Goal: Transaction & Acquisition: Purchase product/service

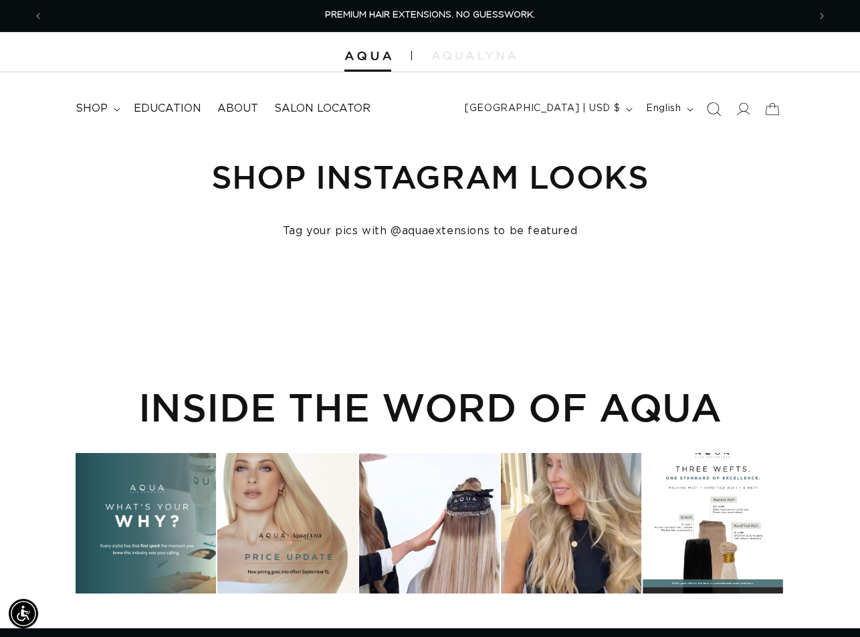
click at [715, 112] on icon "Search" at bounding box center [714, 109] width 14 height 14
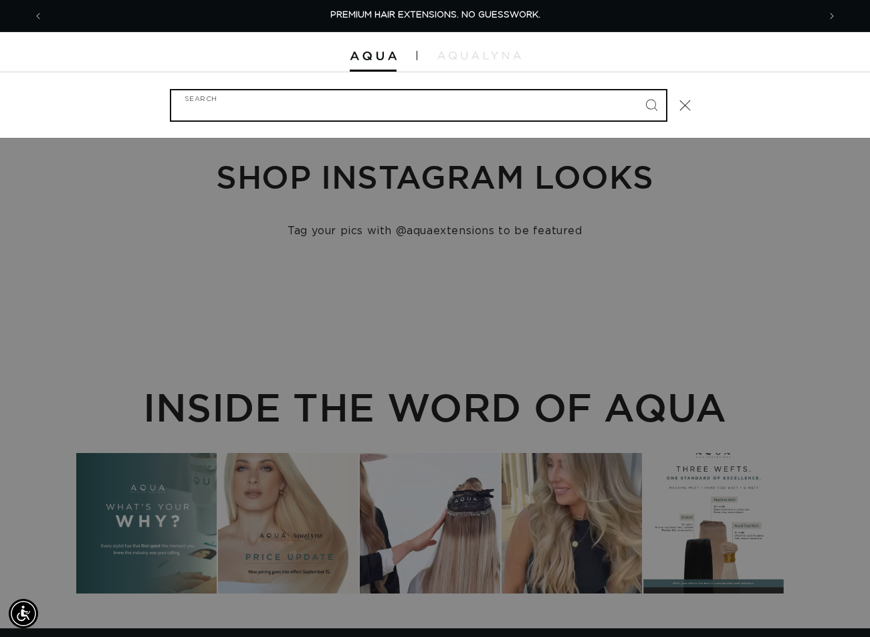
paste input "24" Q WEFT VICTORIA ROOT TAP"
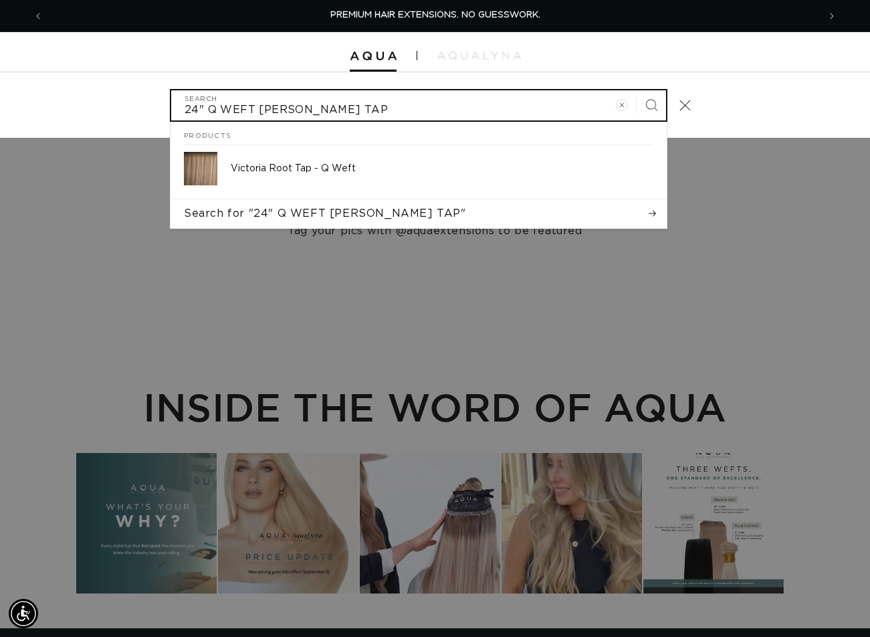
type input "24" Q WEFT VICTORIA ROOT TAP"
click at [637, 90] on button "Search" at bounding box center [651, 104] width 29 height 29
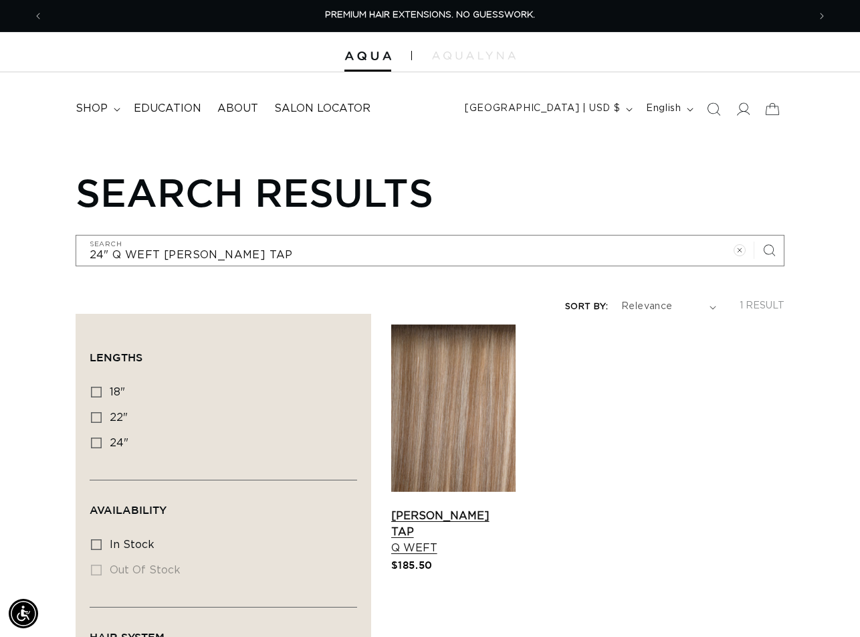
click at [484, 508] on link "Victoria Root Tap Q Weft" at bounding box center [453, 532] width 124 height 48
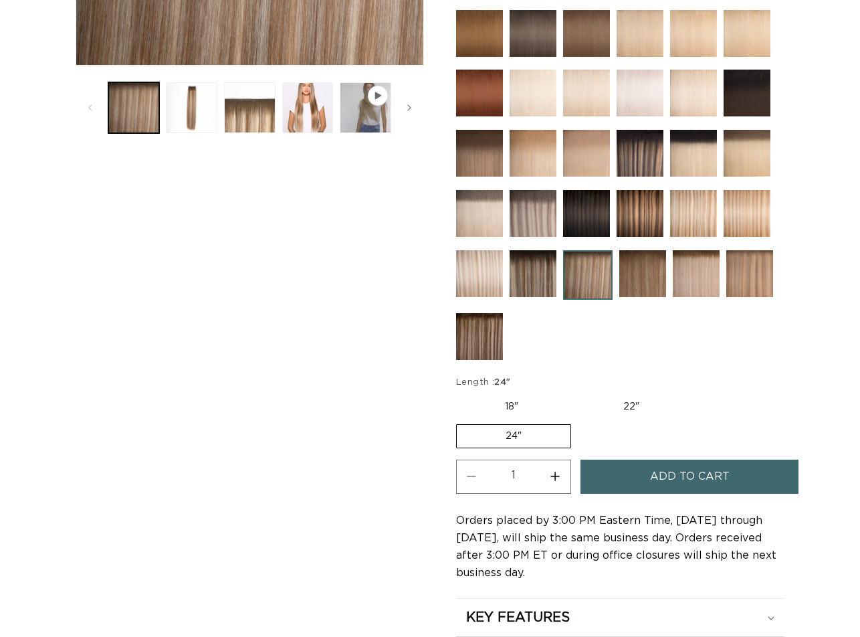
scroll to position [468, 0]
click at [559, 472] on button "Increase quantity for Victoria Root Tap - Q Weft" at bounding box center [556, 477] width 30 height 34
type input "2"
click at [657, 477] on span "Add to cart" at bounding box center [690, 477] width 80 height 34
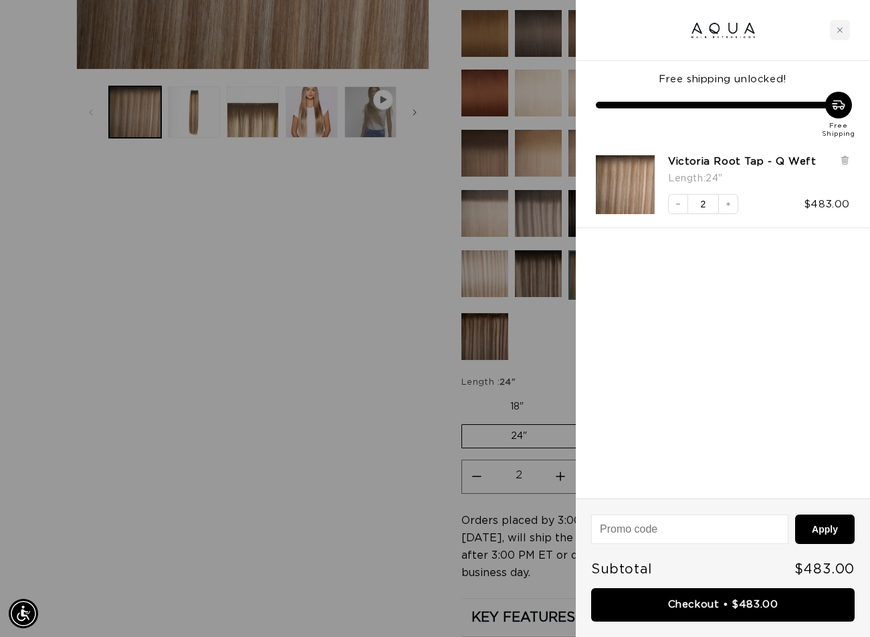
drag, startPoint x: 434, startPoint y: 255, endPoint x: 413, endPoint y: 257, distance: 20.8
click at [434, 256] on div at bounding box center [435, 318] width 870 height 637
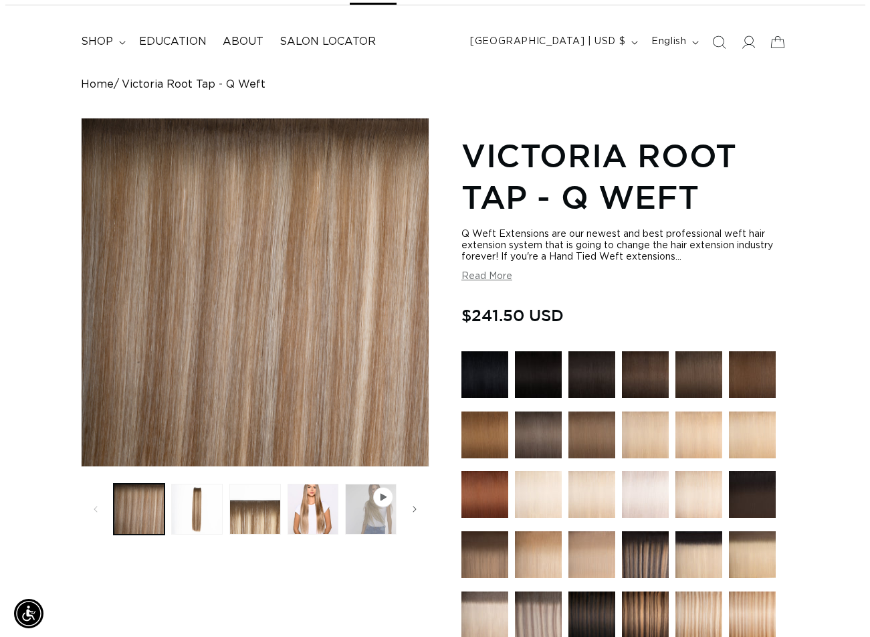
scroll to position [0, 0]
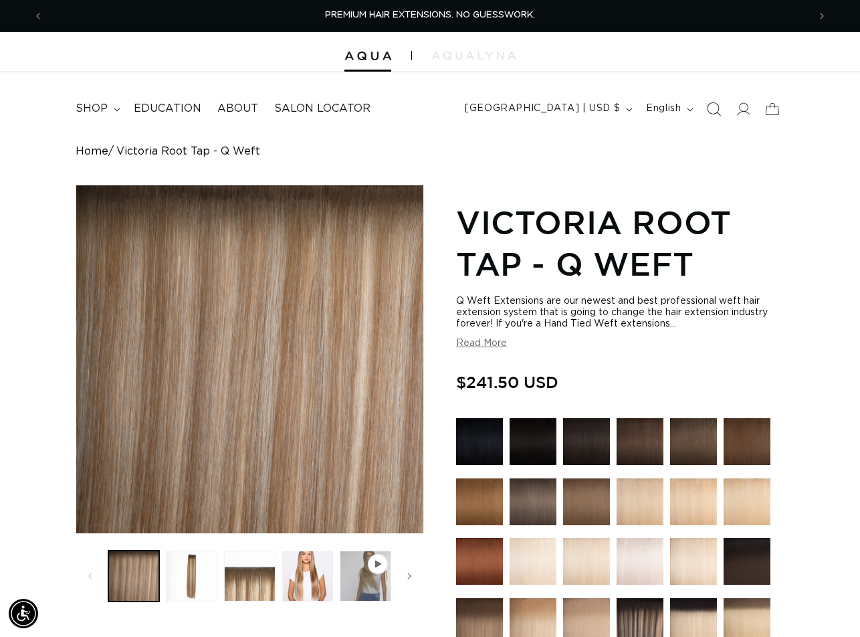
click at [709, 106] on icon "Search" at bounding box center [714, 109] width 14 height 14
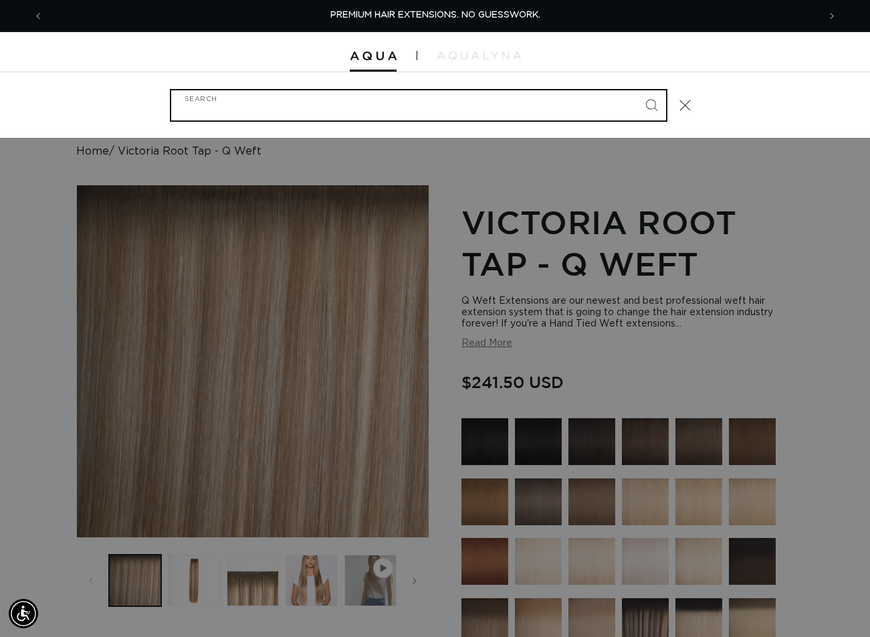
paste input "ARK BROWN BEADS 150PC"
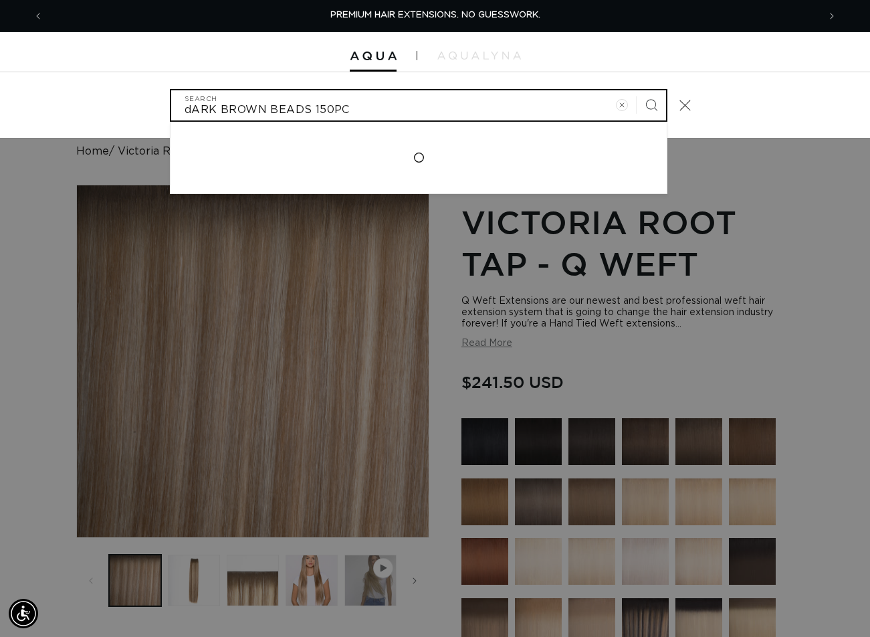
type input "dARK BROWN BEADS 150PC"
click at [637, 90] on button "Search" at bounding box center [651, 104] width 29 height 29
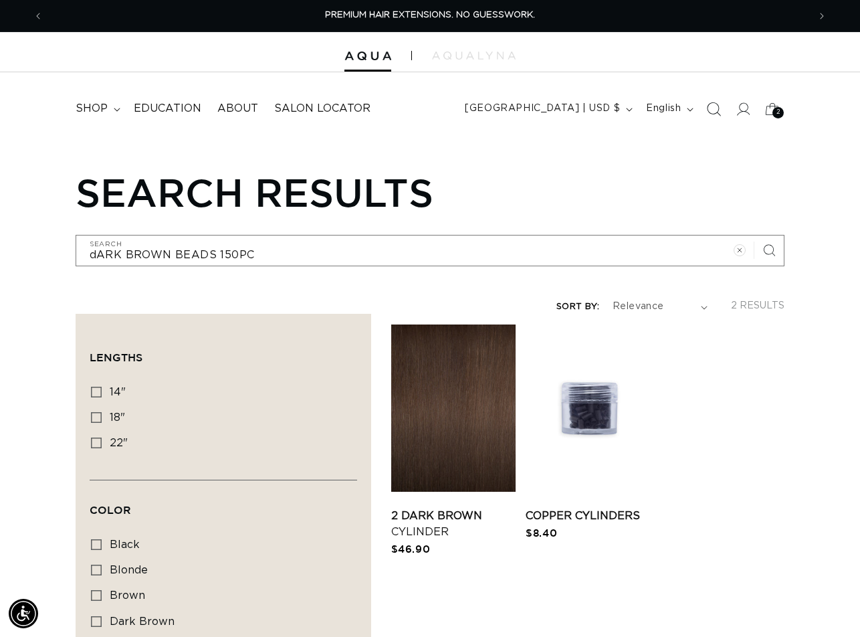
click at [720, 110] on icon "Search" at bounding box center [714, 109] width 14 height 14
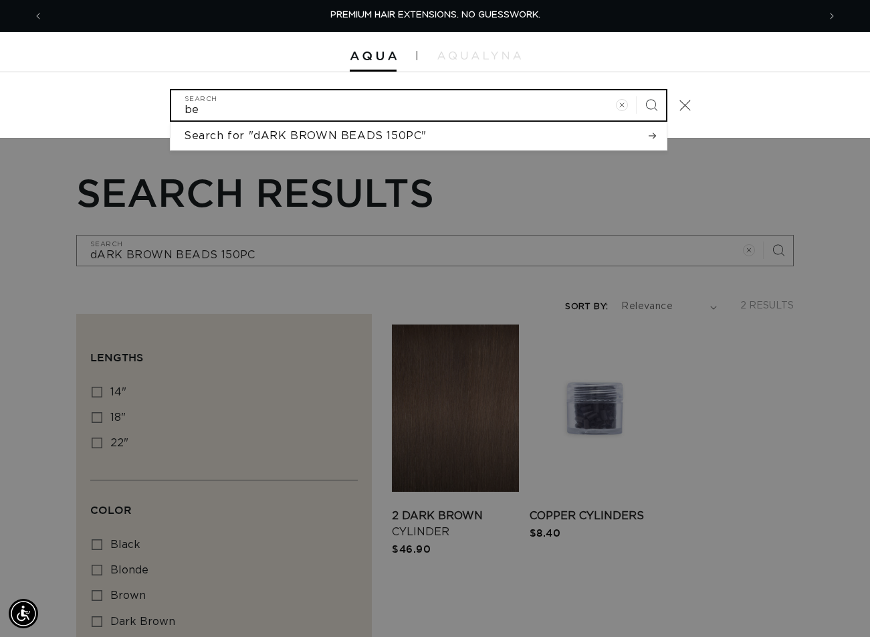
type input "bea"
type input "bead"
click at [637, 90] on button "Search" at bounding box center [651, 104] width 29 height 29
type input "bead"
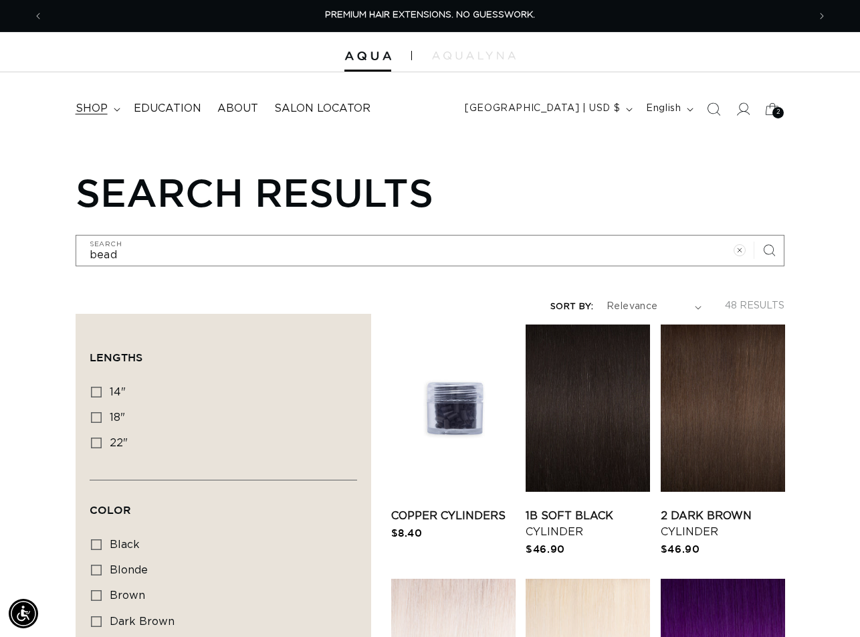
click at [94, 108] on span "shop" at bounding box center [92, 109] width 32 height 14
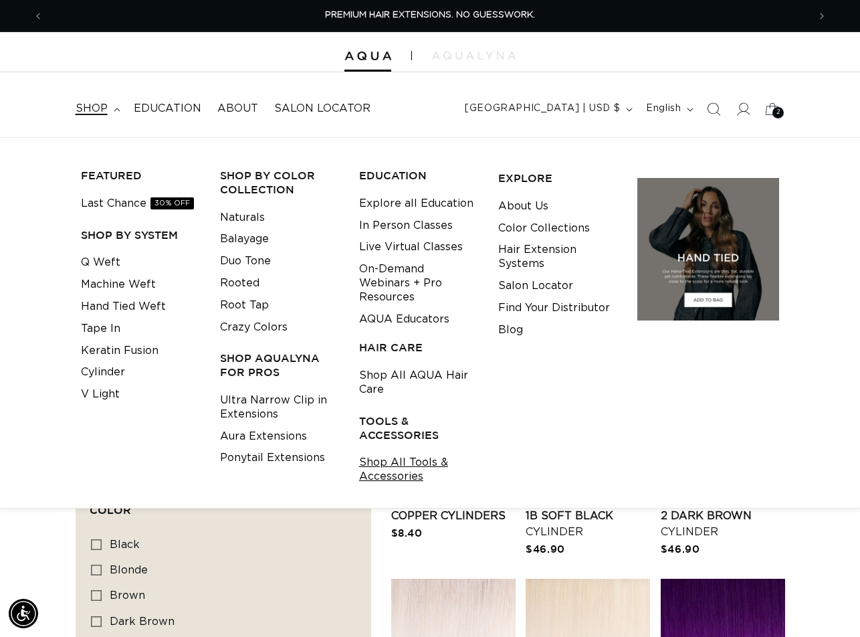
click at [377, 452] on link "Shop All Tools & Accessories" at bounding box center [418, 470] width 118 height 36
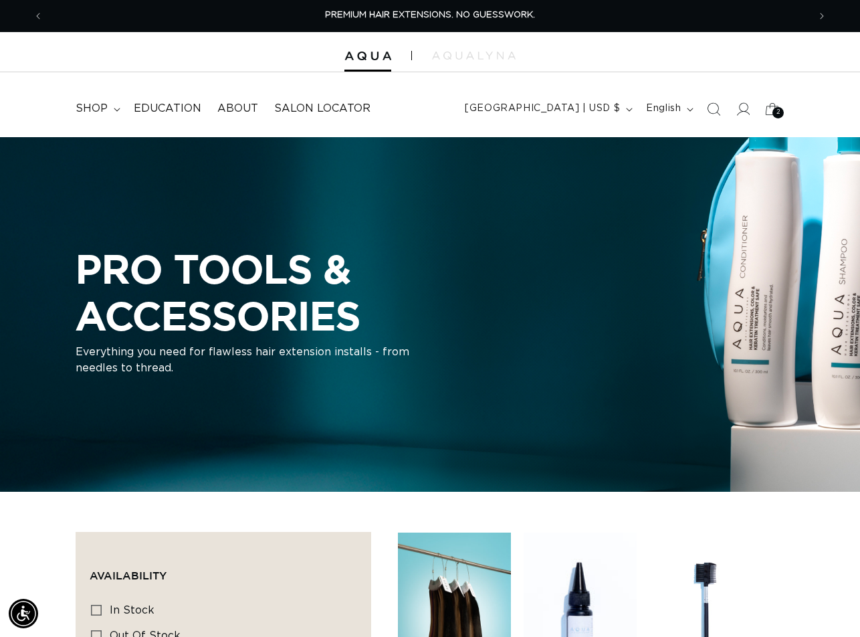
scroll to position [268, 0]
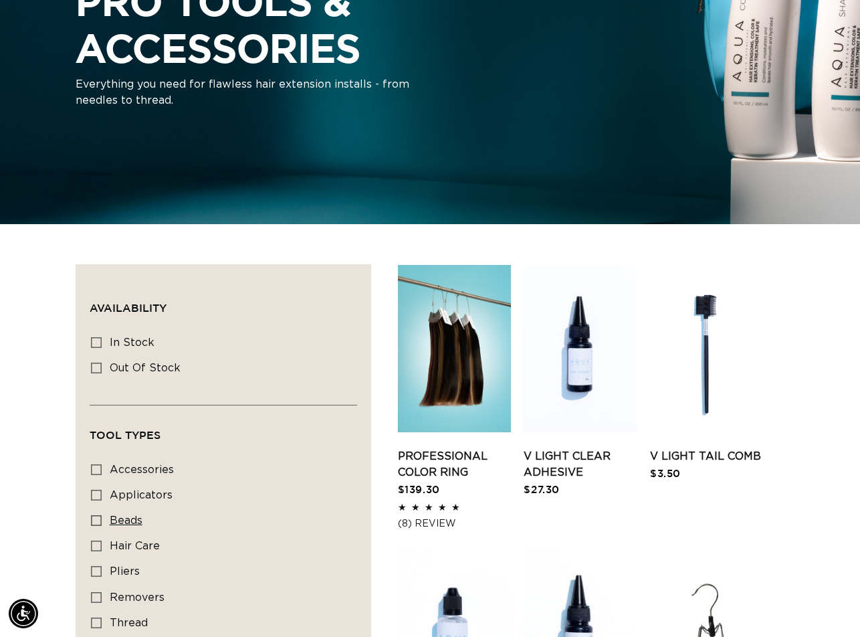
click at [98, 518] on icon at bounding box center [96, 520] width 11 height 11
click at [98, 518] on input "beads beads (1 product)" at bounding box center [96, 520] width 11 height 11
checkbox input "true"
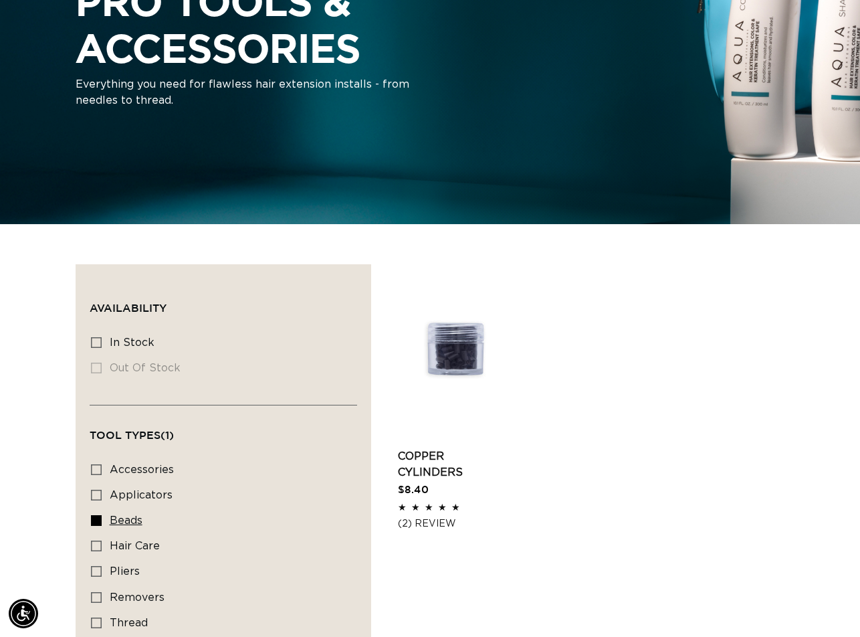
click at [98, 517] on icon at bounding box center [96, 520] width 11 height 11
click at [98, 517] on input "beads beads (1 product)" at bounding box center [96, 520] width 11 height 11
checkbox input "false"
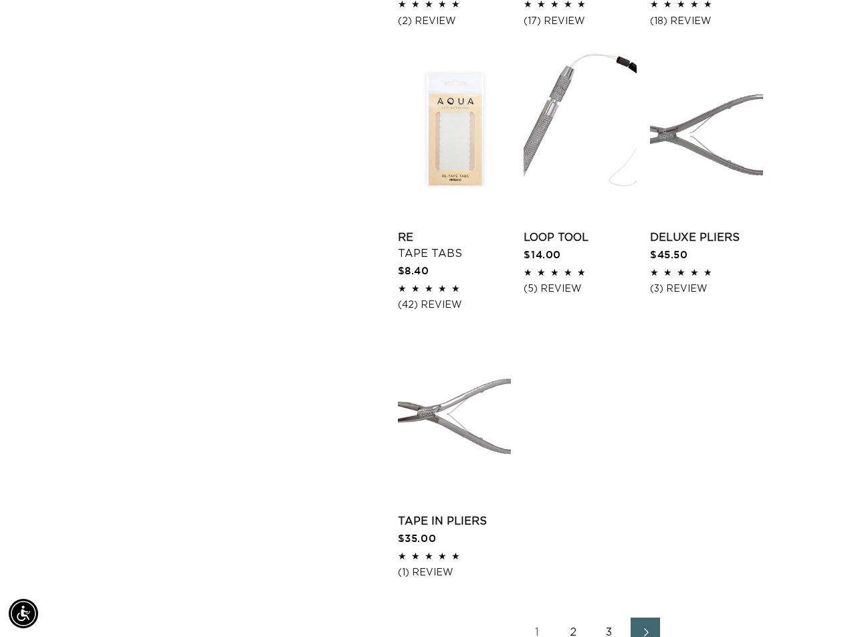
scroll to position [1873, 0]
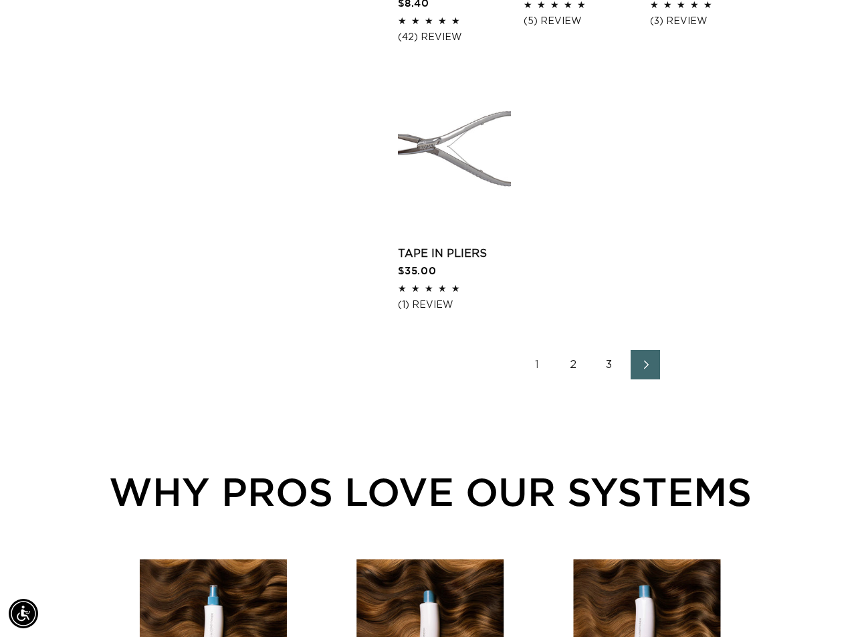
click at [642, 371] on span "Next page" at bounding box center [646, 365] width 9 height 16
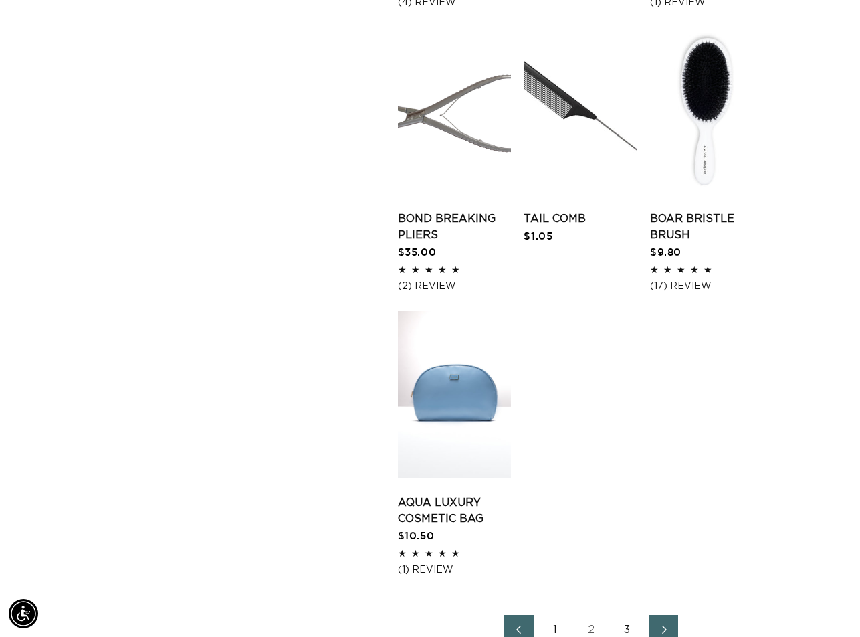
scroll to position [1873, 0]
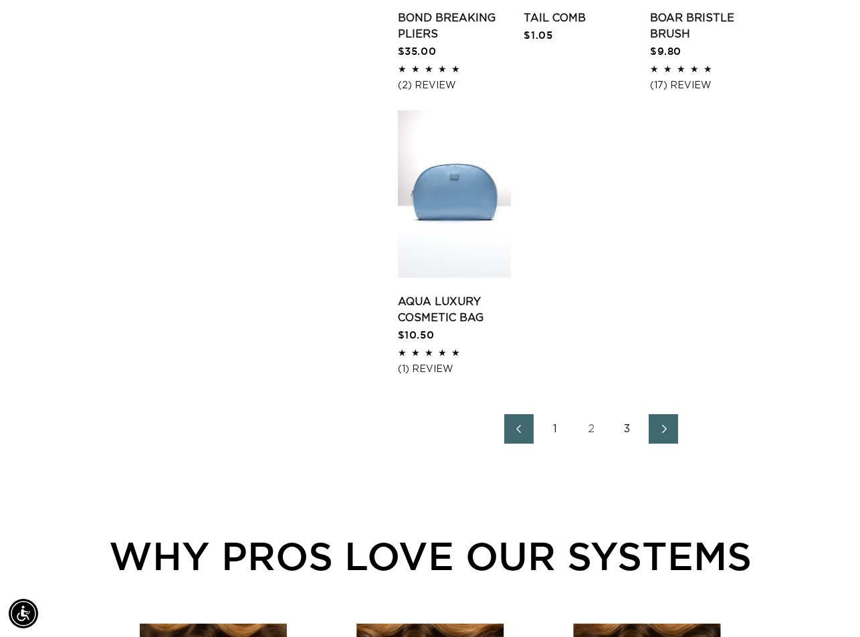
click at [665, 422] on span "Next page" at bounding box center [664, 429] width 9 height 16
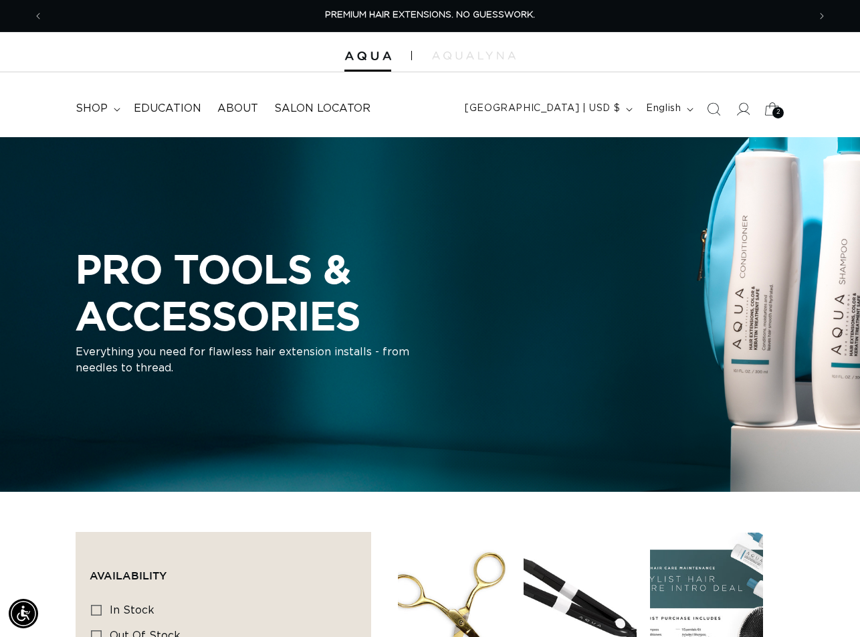
click at [773, 110] on div "2 2" at bounding box center [778, 112] width 11 height 11
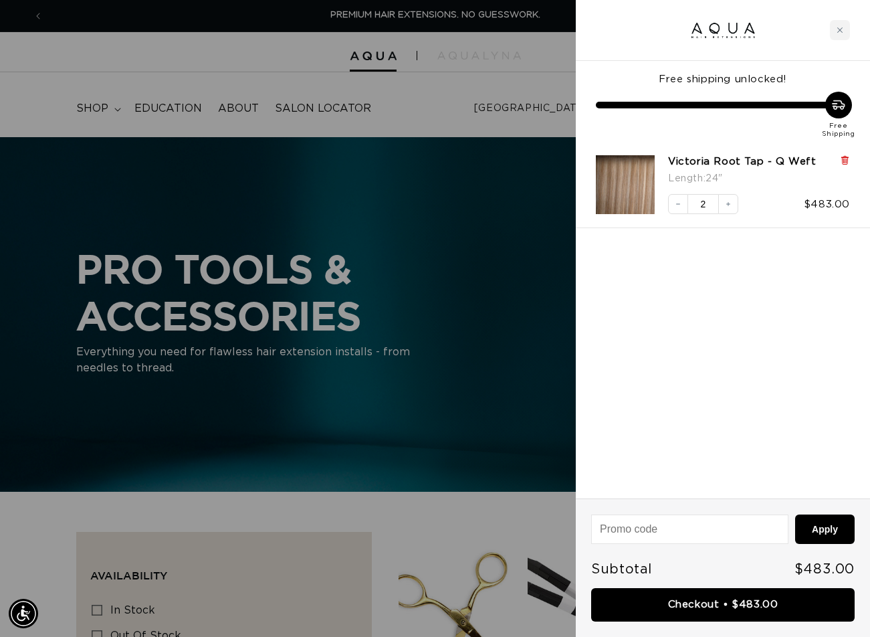
click at [842, 161] on icon at bounding box center [845, 160] width 10 height 10
